Goal: Transaction & Acquisition: Purchase product/service

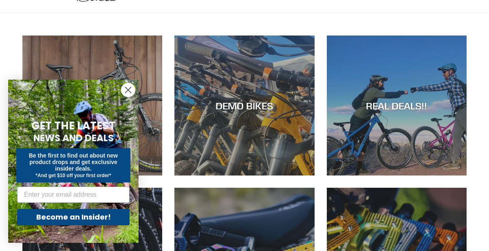
scroll to position [128, 0]
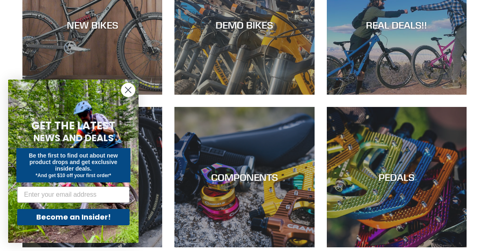
click at [128, 88] on circle "Close dialog" at bounding box center [127, 89] width 13 height 13
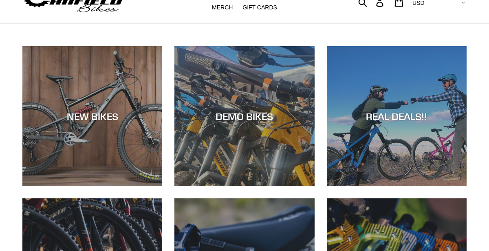
scroll to position [28, 0]
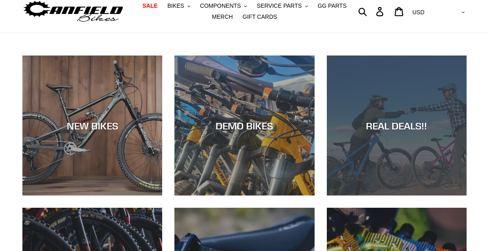
click at [363, 195] on div "REAL DEALS!!" at bounding box center [397, 195] width 140 height 0
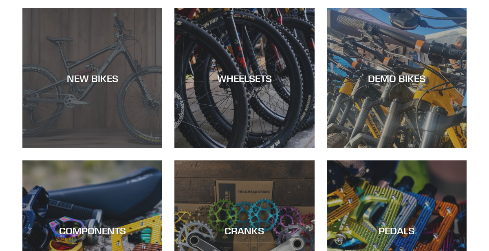
scroll to position [200, 0]
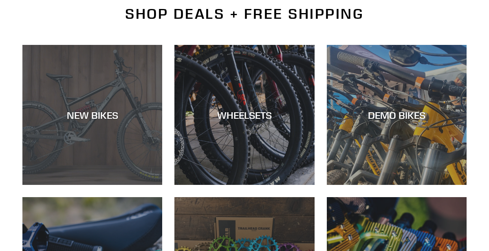
click at [149, 185] on div "NEW BIKES" at bounding box center [92, 185] width 140 height 0
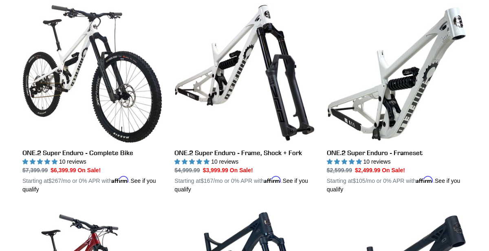
scroll to position [650, 0]
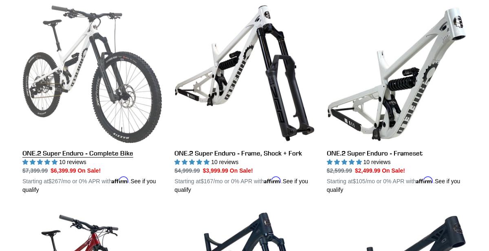
click at [62, 87] on link "ONE.2 Super Enduro - Complete Bike" at bounding box center [92, 98] width 140 height 191
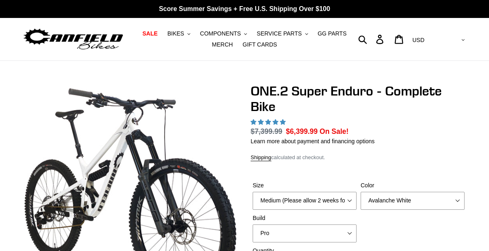
scroll to position [95, 0]
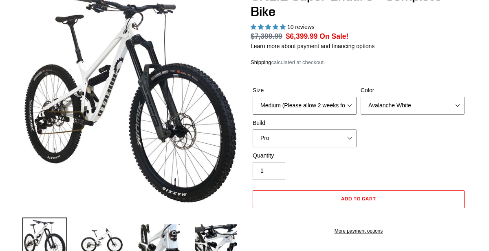
click at [351, 104] on select "Medium (Please allow 2 weeks for delivery) Large (Sold Out)" at bounding box center [305, 106] width 104 height 18
select select "highest-rating"
click at [351, 106] on select "Medium (Please allow 2 weeks for delivery) Large (Sold Out)" at bounding box center [305, 106] width 104 height 18
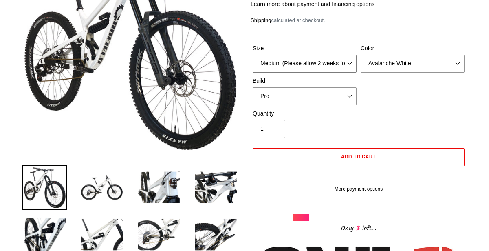
scroll to position [150, 0]
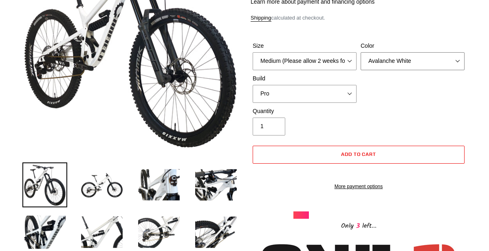
click at [454, 63] on select "Avalanche White Bentonite Grey" at bounding box center [413, 61] width 104 height 18
click at [341, 94] on select "Pro" at bounding box center [305, 94] width 104 height 18
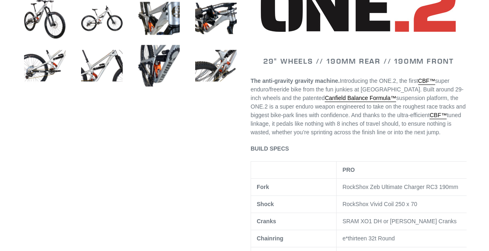
scroll to position [411, 0]
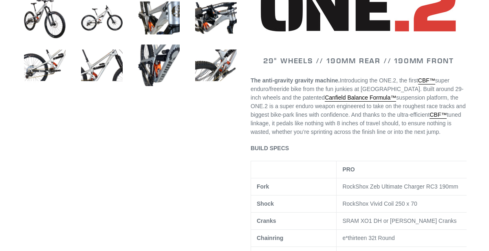
click at [398, 208] on p "RockShox Vivid Coil 250 x 70" at bounding box center [405, 203] width 126 height 9
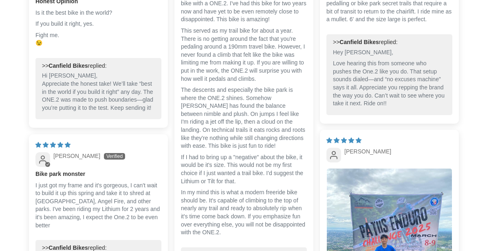
scroll to position [1940, 0]
